Goal: Information Seeking & Learning: Check status

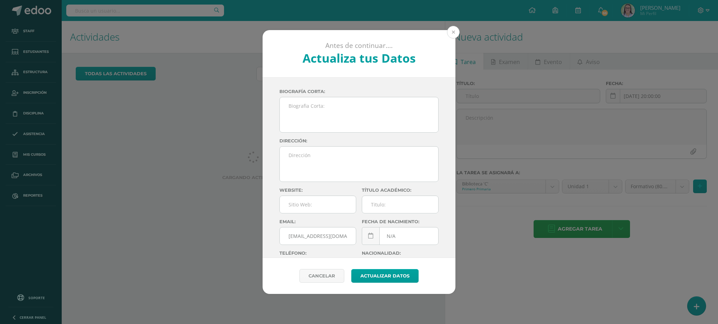
click at [450, 34] on button at bounding box center [453, 32] width 13 height 13
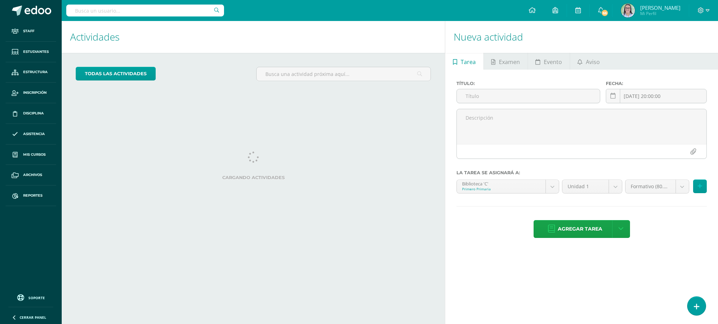
click at [150, 11] on input "text" at bounding box center [145, 11] width 158 height 12
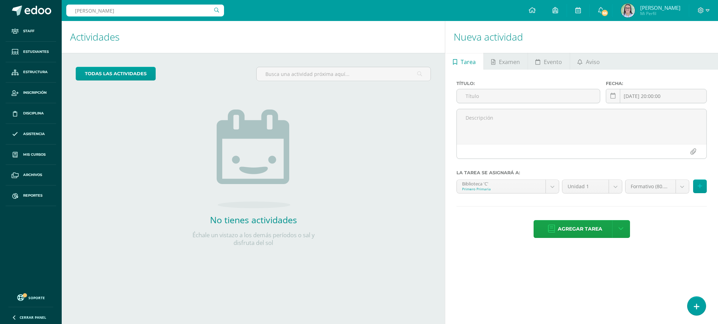
type input "mateo mon"
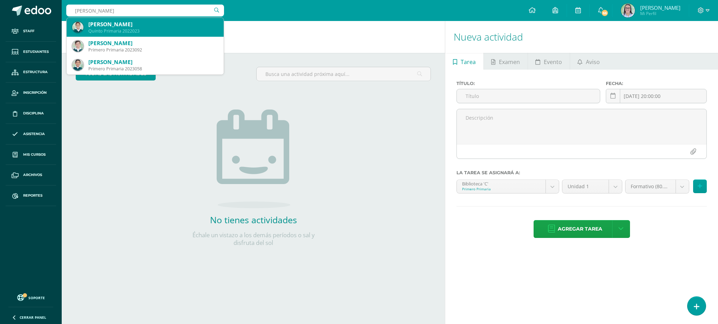
click at [139, 24] on div "Mateo Monzón Asturias" at bounding box center [153, 24] width 130 height 7
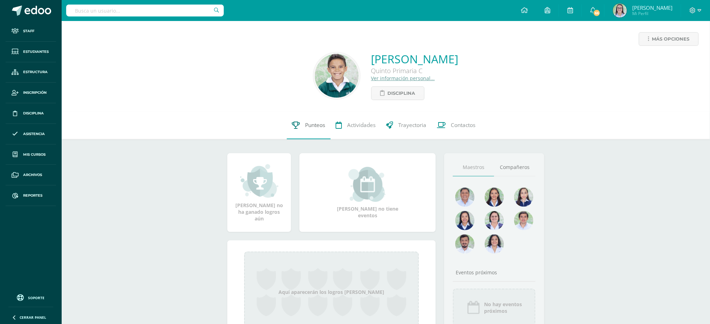
click at [311, 125] on span "Punteos" at bounding box center [316, 125] width 20 height 7
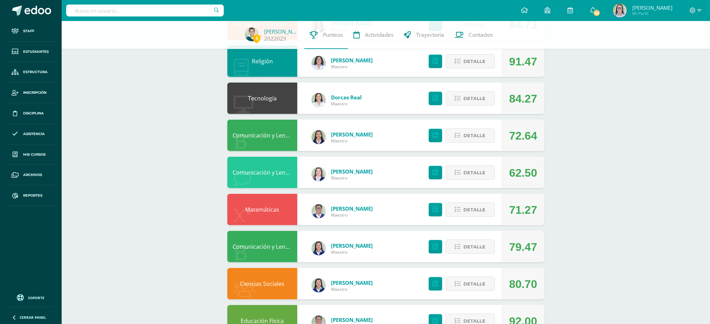
scroll to position [140, 0]
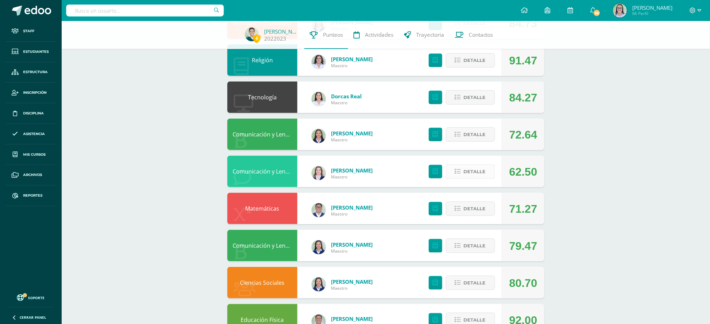
click at [473, 168] on span "Detalle" at bounding box center [475, 171] width 22 height 13
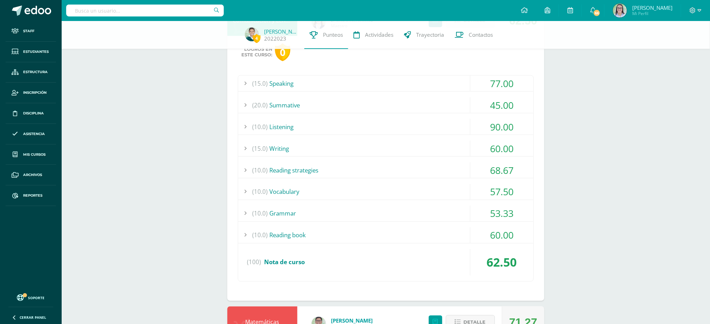
scroll to position [327, 0]
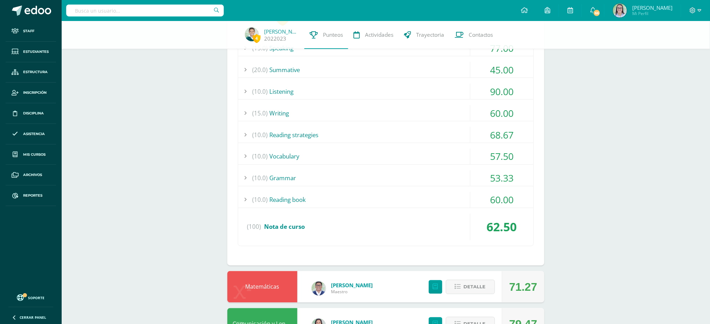
click at [397, 151] on div "(10.0) Vocabulary" at bounding box center [385, 157] width 295 height 16
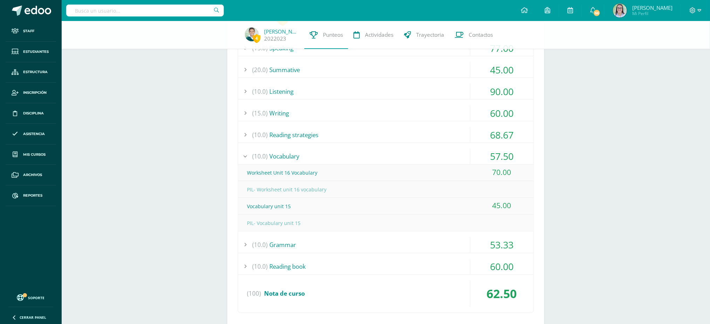
click at [397, 151] on div "(10.0) Vocabulary" at bounding box center [385, 157] width 295 height 16
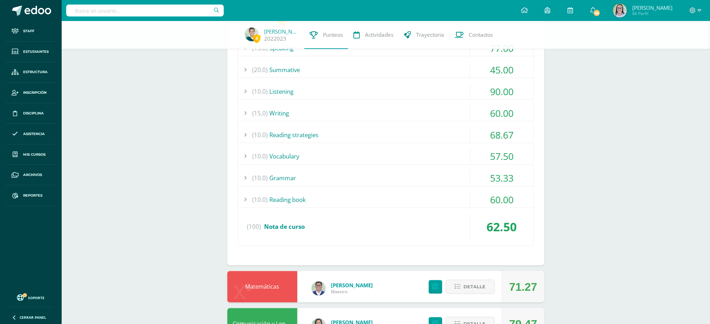
click at [385, 114] on div "(15.0) Writing" at bounding box center [385, 113] width 295 height 16
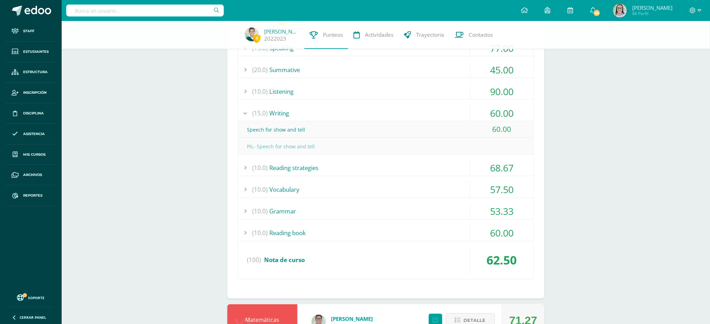
click at [386, 110] on div "(15.0) Writing" at bounding box center [385, 113] width 295 height 16
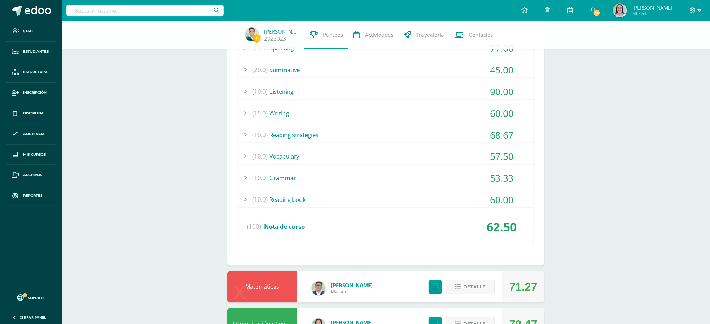
click at [384, 88] on div "(10.0) Listening" at bounding box center [385, 92] width 295 height 16
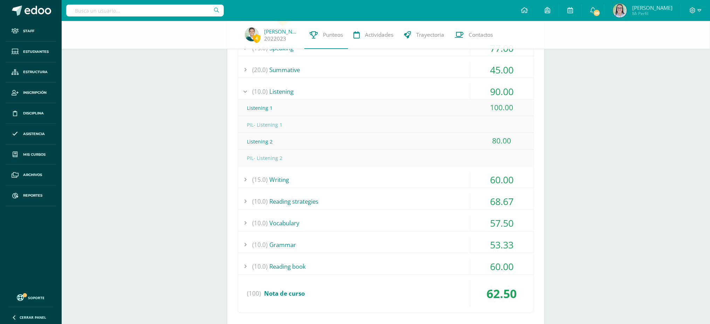
click at [384, 88] on div "(10.0) Listening" at bounding box center [385, 92] width 295 height 16
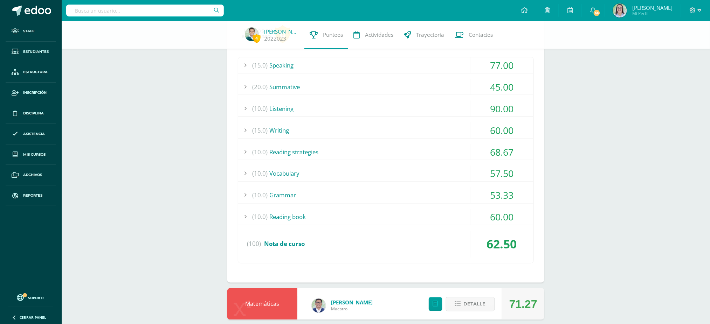
scroll to position [280, 0]
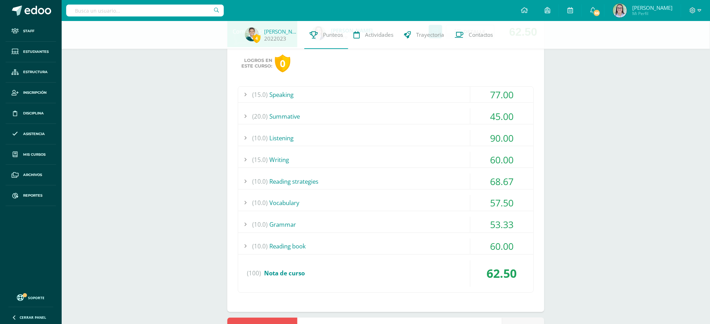
click at [377, 116] on div "(20.0) Summative" at bounding box center [385, 117] width 295 height 16
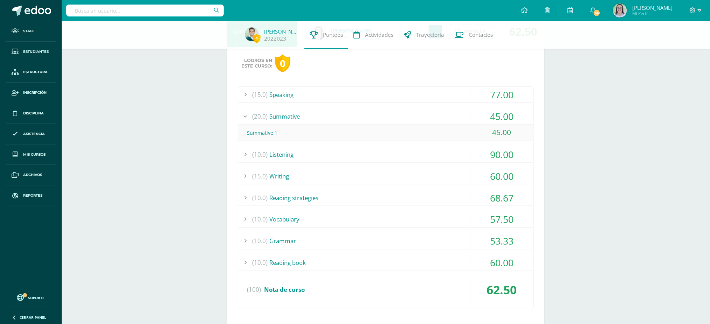
click at [377, 116] on div "(20.0) Summative" at bounding box center [385, 117] width 295 height 16
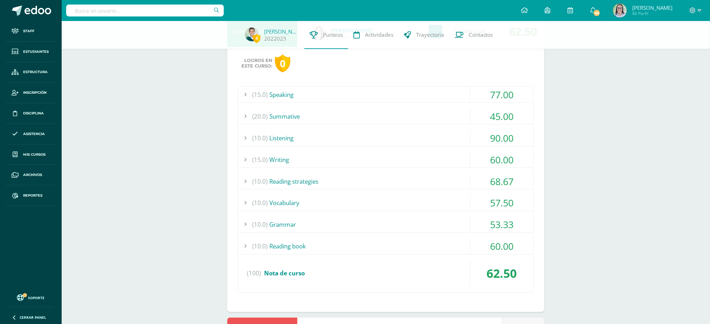
click at [375, 94] on div "(15.0) Speaking" at bounding box center [385, 95] width 295 height 16
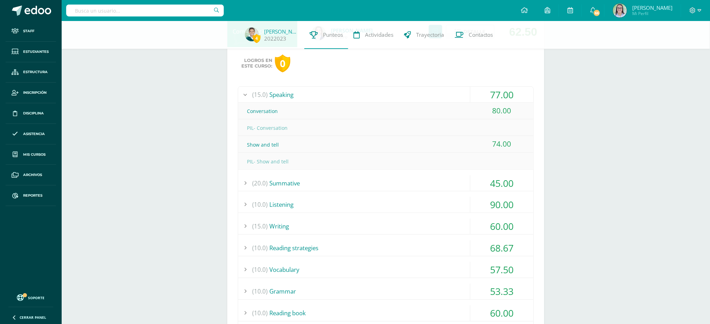
click at [375, 94] on div "(15.0) Speaking" at bounding box center [385, 95] width 295 height 16
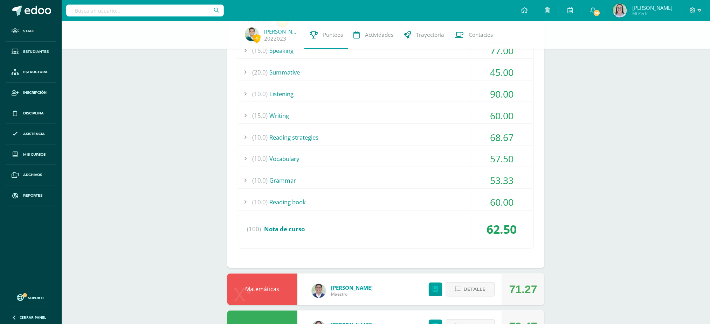
scroll to position [327, 0]
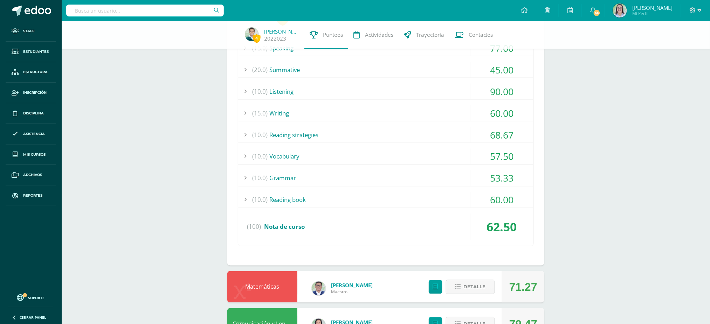
click at [363, 167] on div "(15.0) Speaking 77.00 Conversation 80.00" at bounding box center [386, 143] width 296 height 207
click at [359, 178] on div "(10.0) Grammar" at bounding box center [385, 179] width 295 height 16
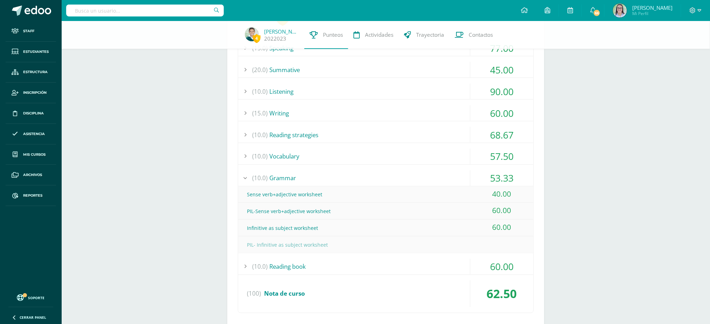
click at [359, 178] on div "(10.0) Grammar" at bounding box center [385, 179] width 295 height 16
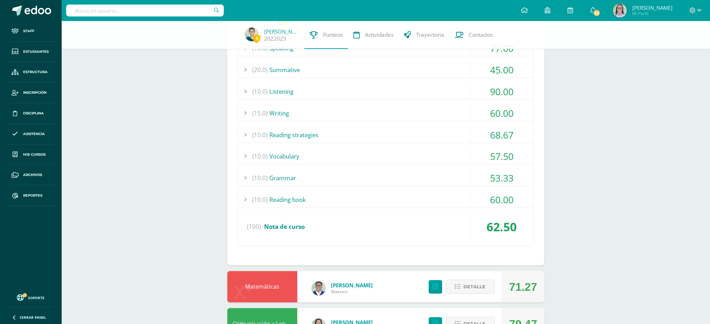
click at [361, 173] on div "(10.0) Grammar" at bounding box center [385, 179] width 295 height 16
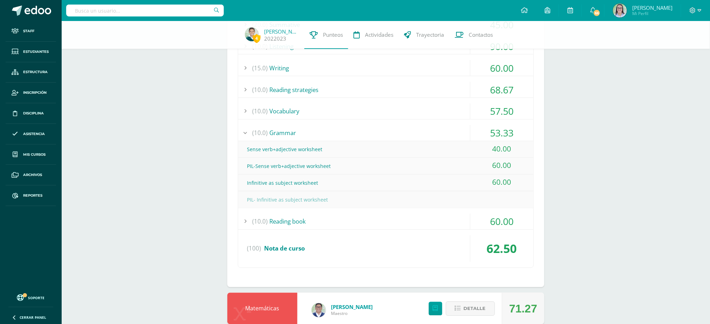
scroll to position [374, 0]
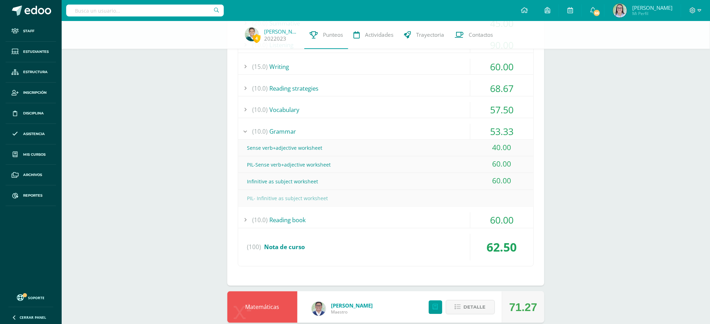
click at [365, 197] on div "PIL- Infinitive as subject worksheet" at bounding box center [385, 199] width 295 height 16
click at [357, 125] on div "(10.0) Grammar" at bounding box center [385, 132] width 295 height 16
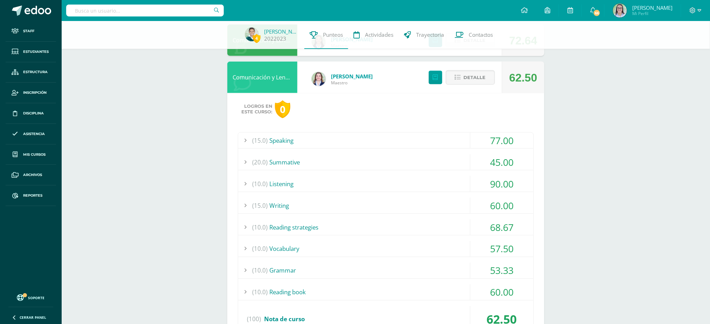
scroll to position [233, 0]
click at [456, 80] on icon at bounding box center [458, 79] width 6 height 6
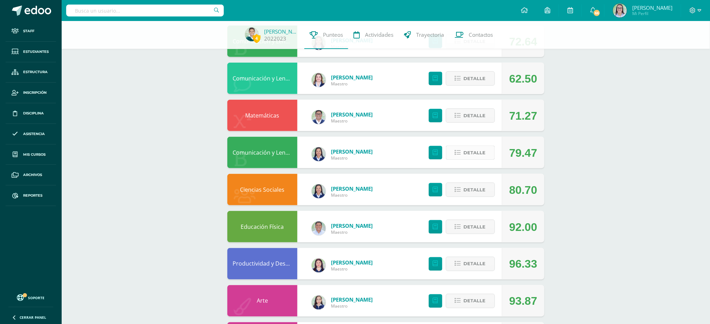
click at [480, 155] on span "Detalle" at bounding box center [475, 152] width 22 height 13
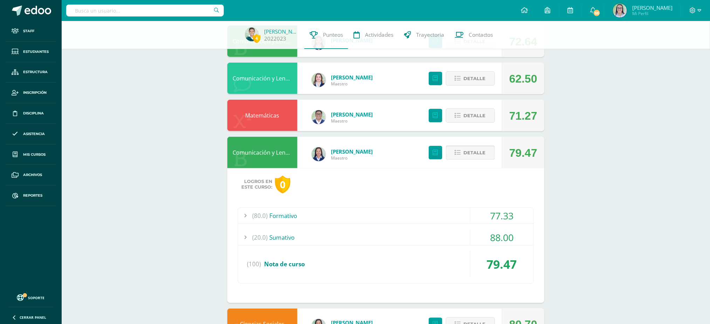
click at [475, 153] on span "Detalle" at bounding box center [475, 152] width 22 height 13
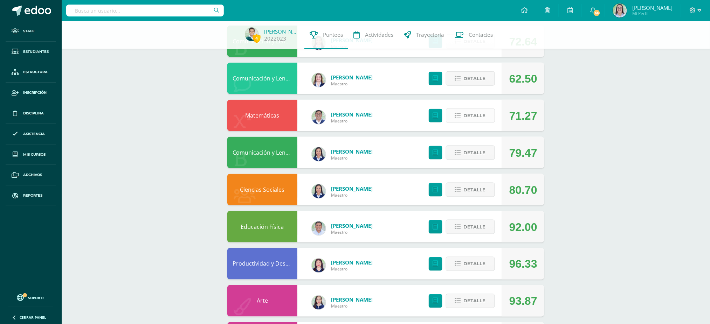
click at [480, 116] on span "Detalle" at bounding box center [475, 115] width 22 height 13
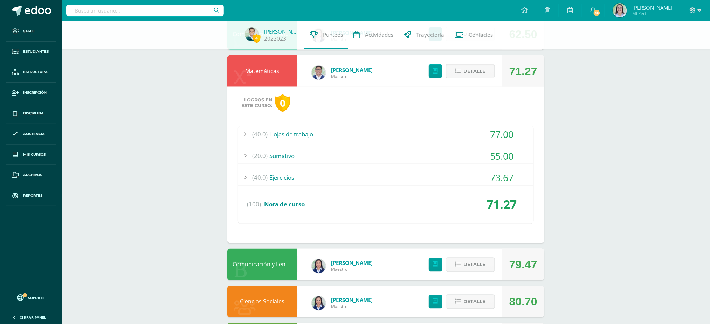
scroll to position [280, 0]
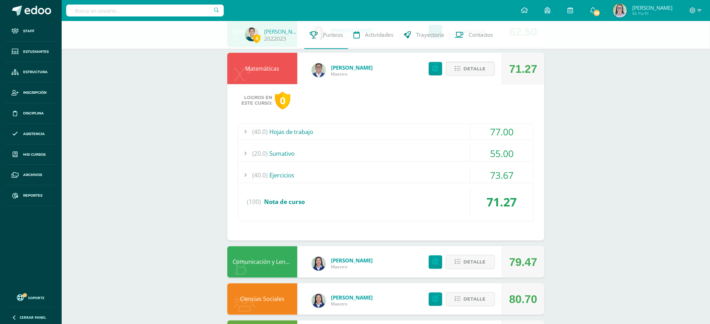
click at [321, 129] on div "(40.0) Hojas de trabajo" at bounding box center [385, 132] width 295 height 16
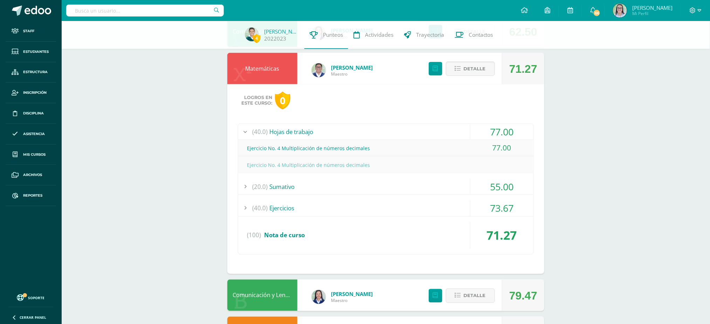
click at [321, 129] on div "(40.0) Hojas de trabajo" at bounding box center [385, 132] width 295 height 16
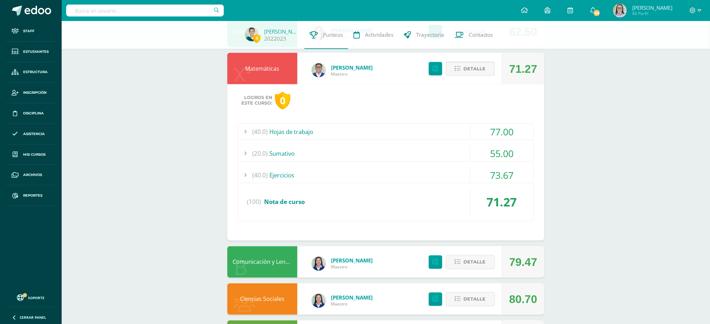
click at [315, 150] on div "(20.0) [GEOGRAPHIC_DATA]" at bounding box center [385, 154] width 295 height 16
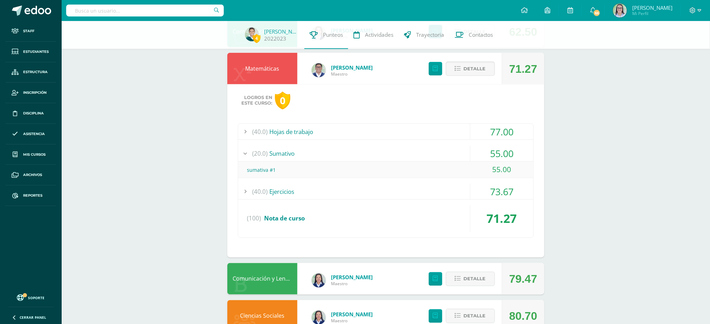
click at [315, 150] on div "(20.0) [GEOGRAPHIC_DATA]" at bounding box center [385, 154] width 295 height 16
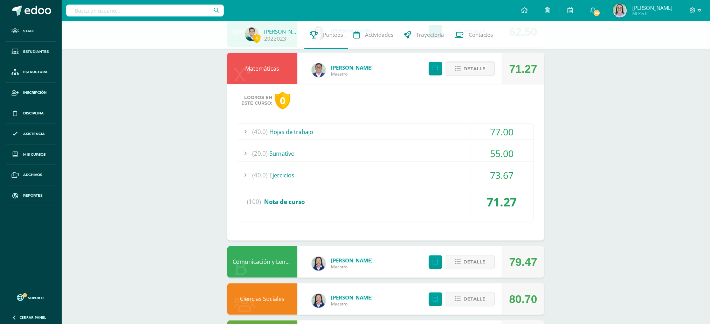
click at [313, 169] on div "(40.0) Ejercicios" at bounding box center [385, 175] width 295 height 16
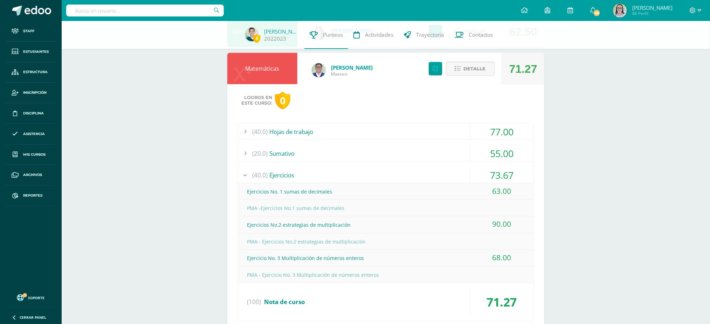
click at [313, 169] on div "(40.0) Ejercicios" at bounding box center [385, 175] width 295 height 16
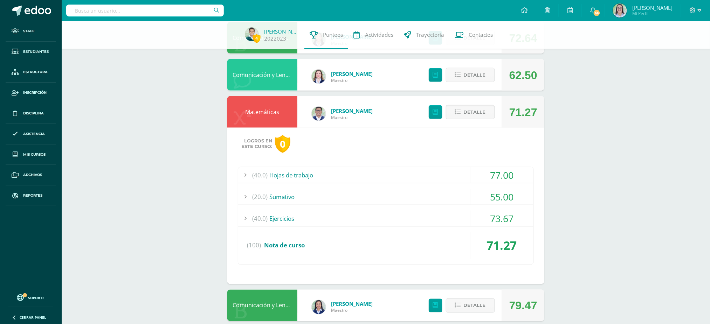
scroll to position [233, 0]
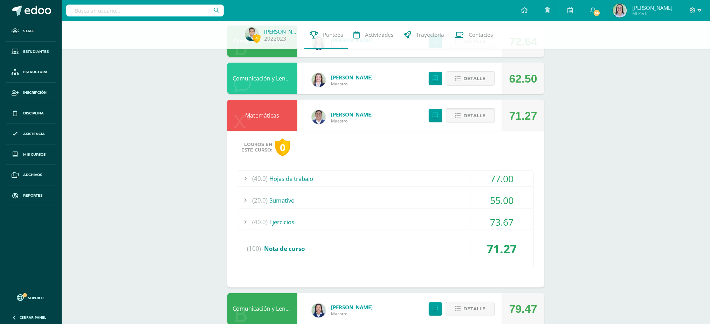
click at [475, 116] on span "Detalle" at bounding box center [475, 115] width 22 height 13
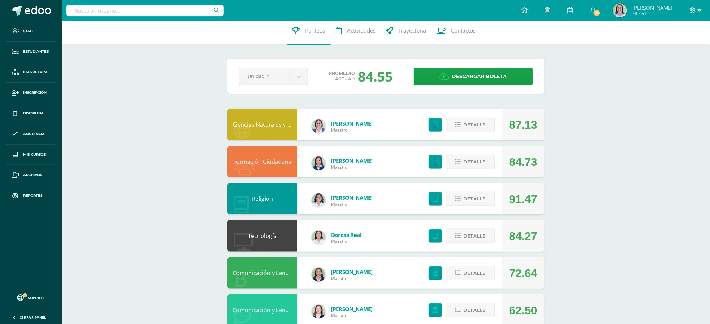
scroll to position [0, 0]
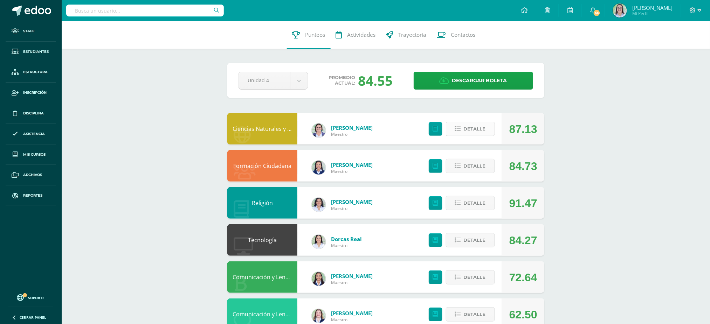
click at [478, 130] on span "Detalle" at bounding box center [475, 129] width 22 height 13
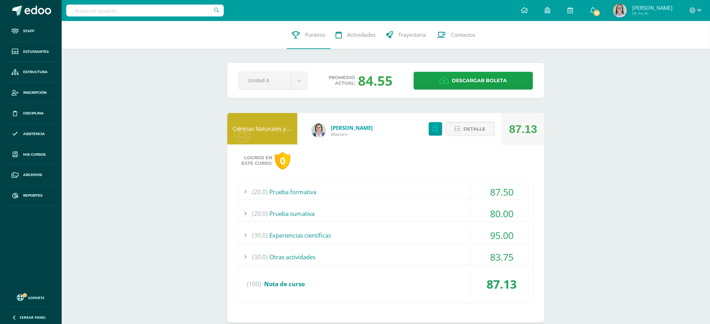
click at [333, 217] on div "(20.0) Prueba sumativa" at bounding box center [385, 214] width 295 height 16
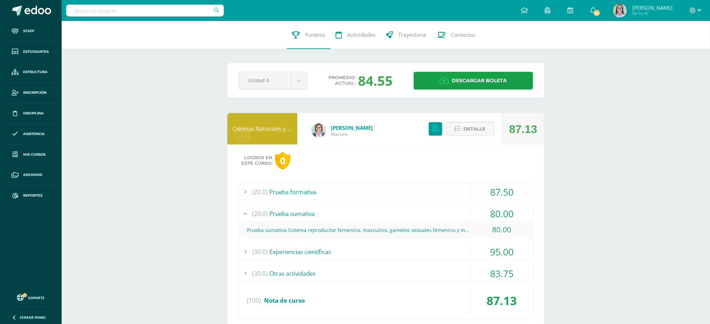
click at [333, 217] on div "(20.0) Prueba sumativa" at bounding box center [385, 214] width 295 height 16
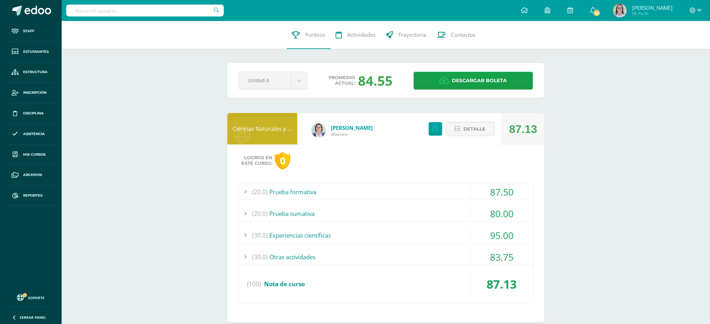
click at [331, 191] on div "(20.0) Prueba formativa" at bounding box center [385, 192] width 295 height 16
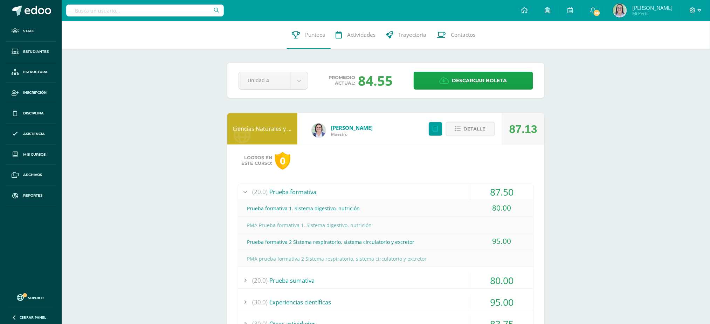
click at [331, 191] on div "(20.0) Prueba formativa" at bounding box center [385, 192] width 295 height 16
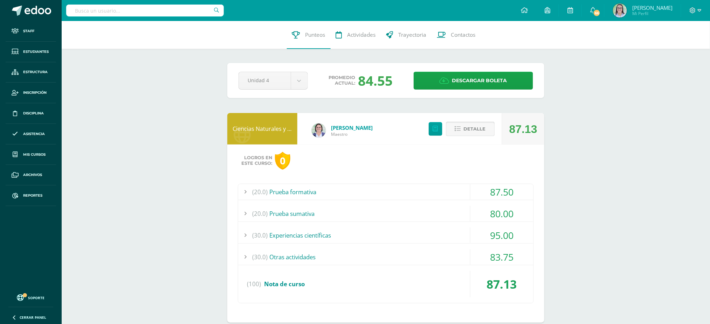
click at [484, 130] on span "Detalle" at bounding box center [475, 129] width 22 height 13
